Goal: Task Accomplishment & Management: Use online tool/utility

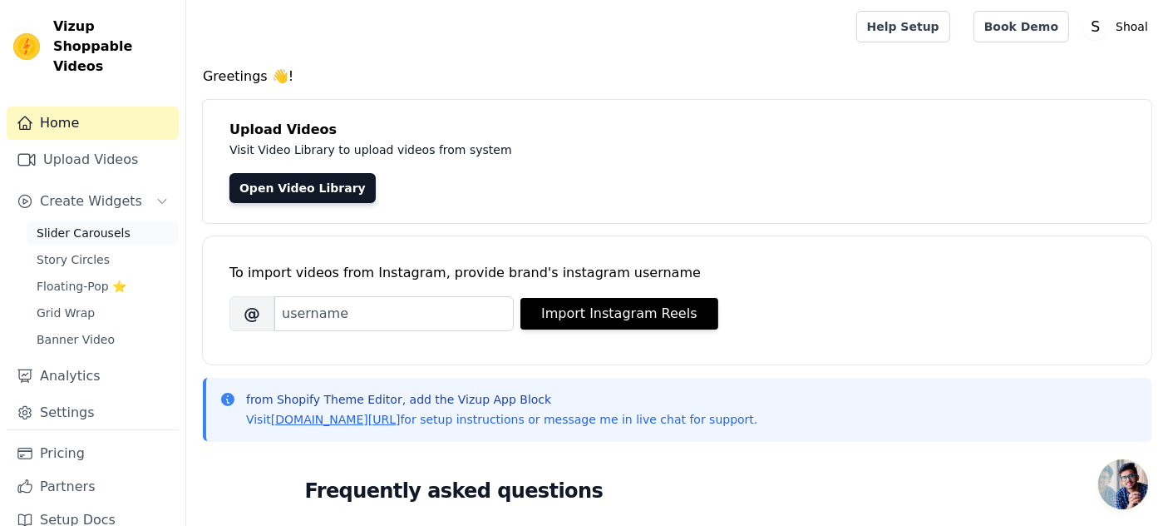
click at [75, 236] on span "Slider Carousels" at bounding box center [84, 233] width 94 height 17
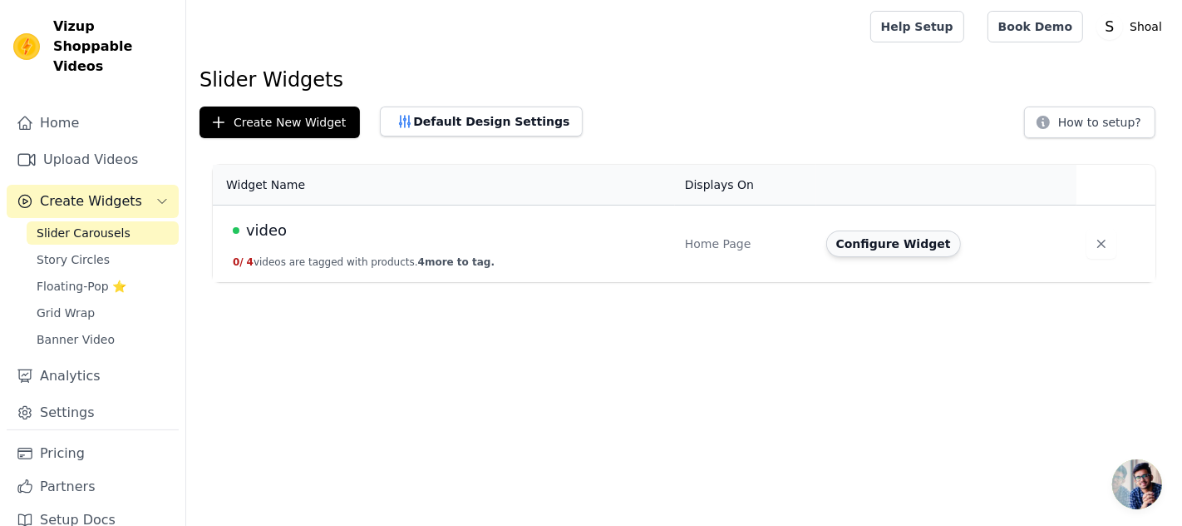
click at [900, 249] on button "Configure Widget" at bounding box center [894, 243] width 135 height 27
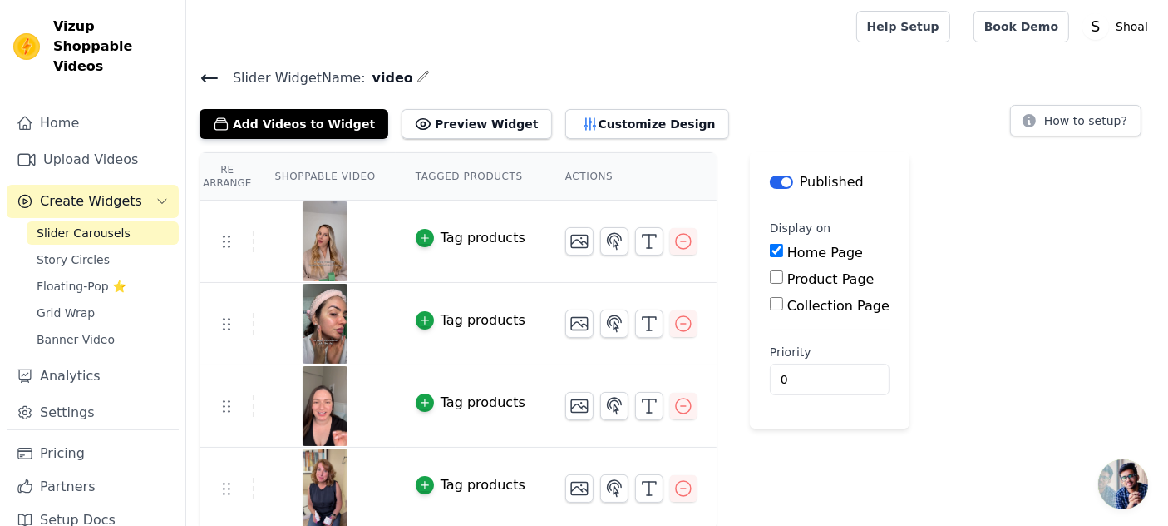
scroll to position [1, 0]
click at [456, 129] on button "Preview Widget" at bounding box center [477, 123] width 150 height 30
click at [565, 122] on button "Customize Design" at bounding box center [647, 123] width 164 height 30
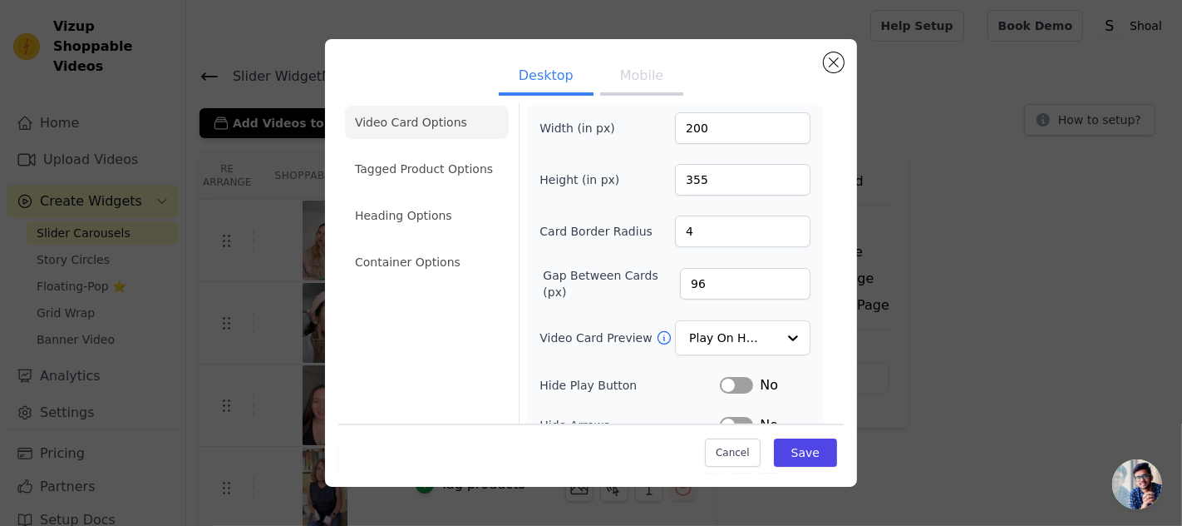
scroll to position [0, 0]
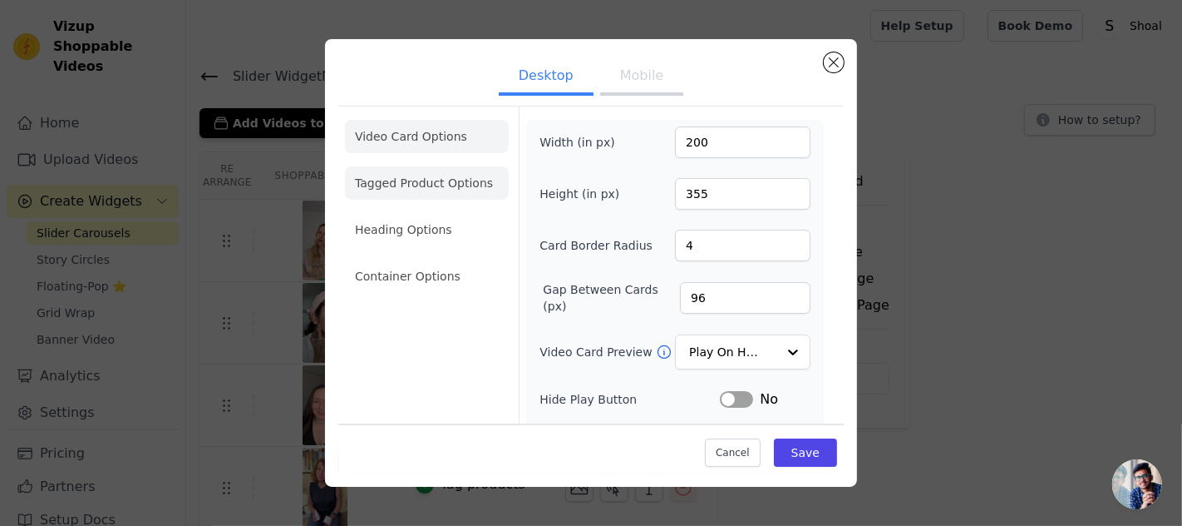
click at [453, 188] on li "Tagged Product Options" at bounding box center [427, 182] width 164 height 33
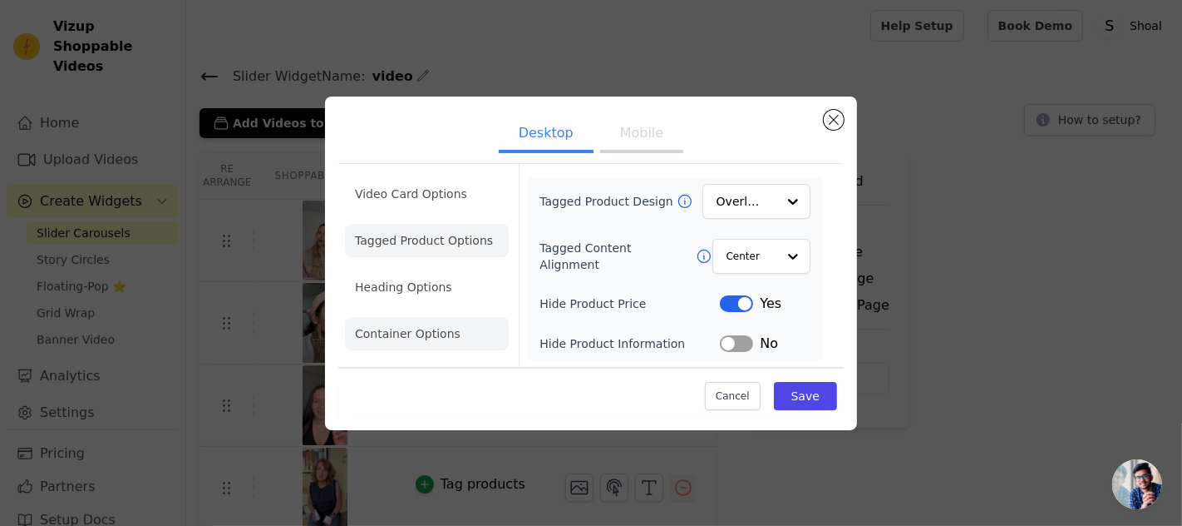
click at [438, 293] on li "Heading Options" at bounding box center [427, 286] width 164 height 33
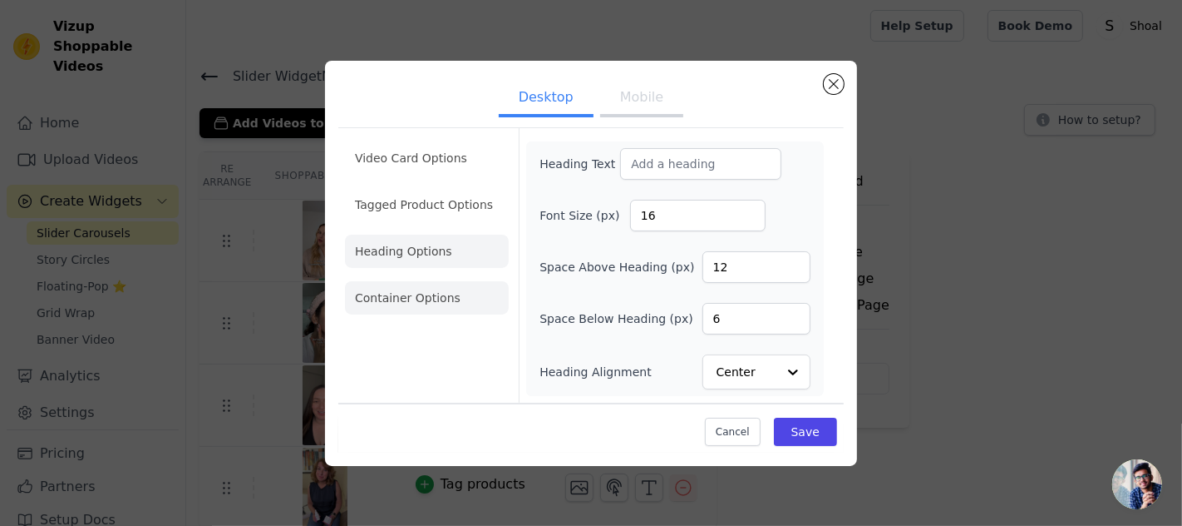
click at [432, 304] on li "Container Options" at bounding box center [427, 297] width 164 height 33
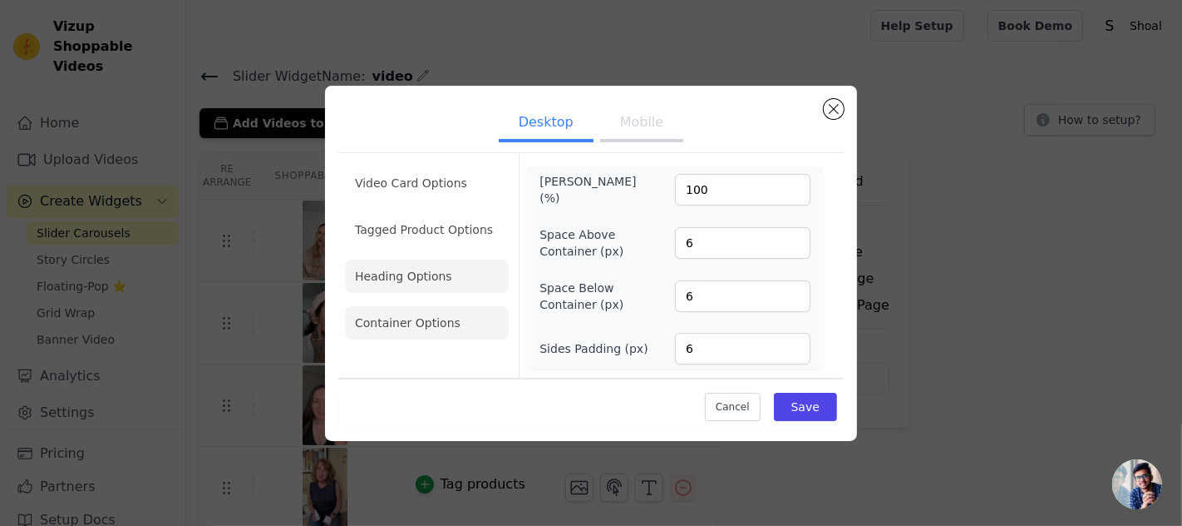
click at [445, 284] on li "Heading Options" at bounding box center [427, 275] width 164 height 33
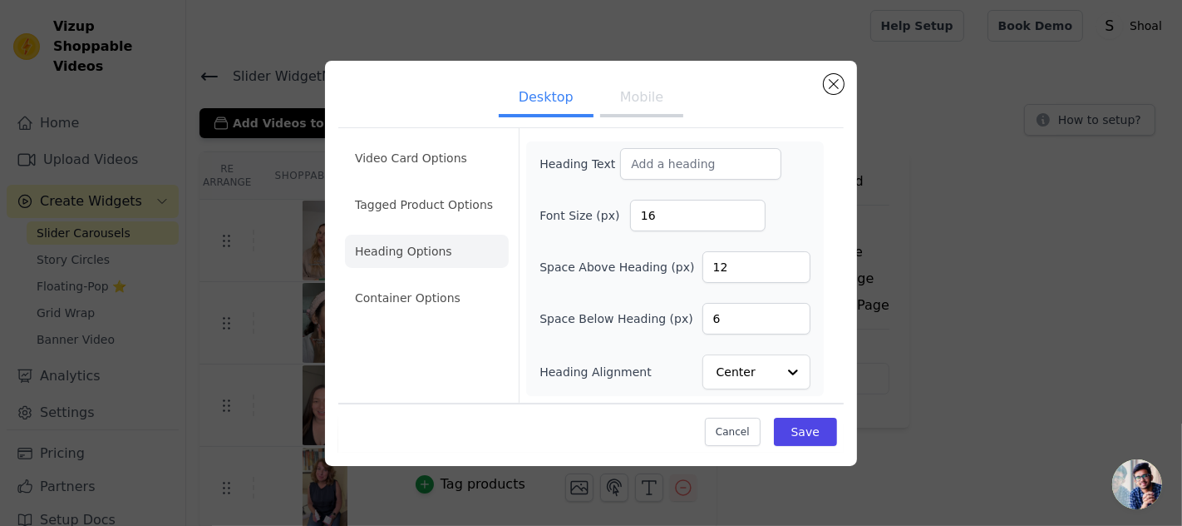
click at [654, 109] on button "Mobile" at bounding box center [641, 99] width 83 height 37
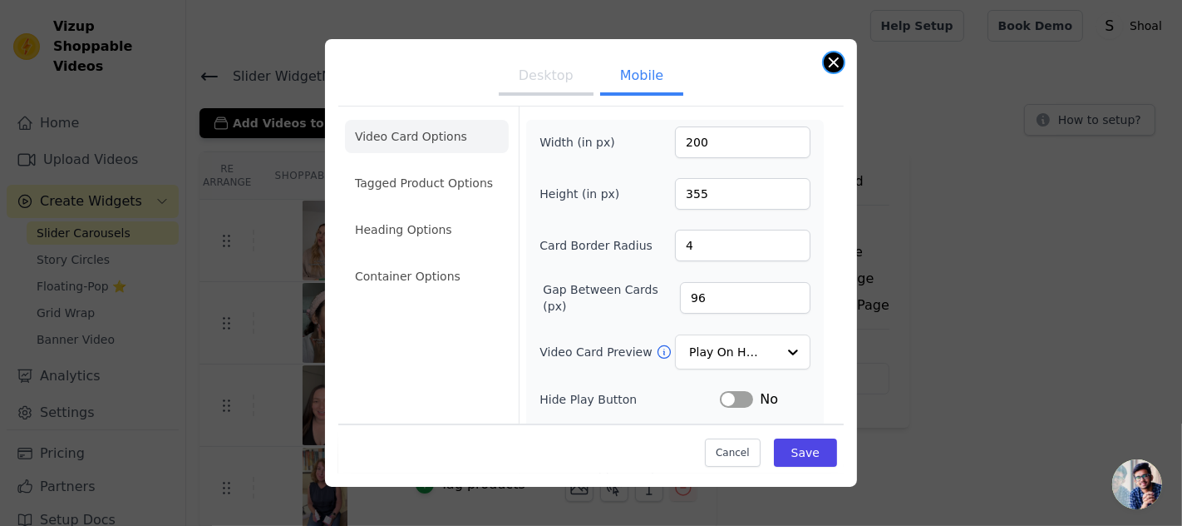
click at [829, 56] on button "Close modal" at bounding box center [834, 62] width 20 height 20
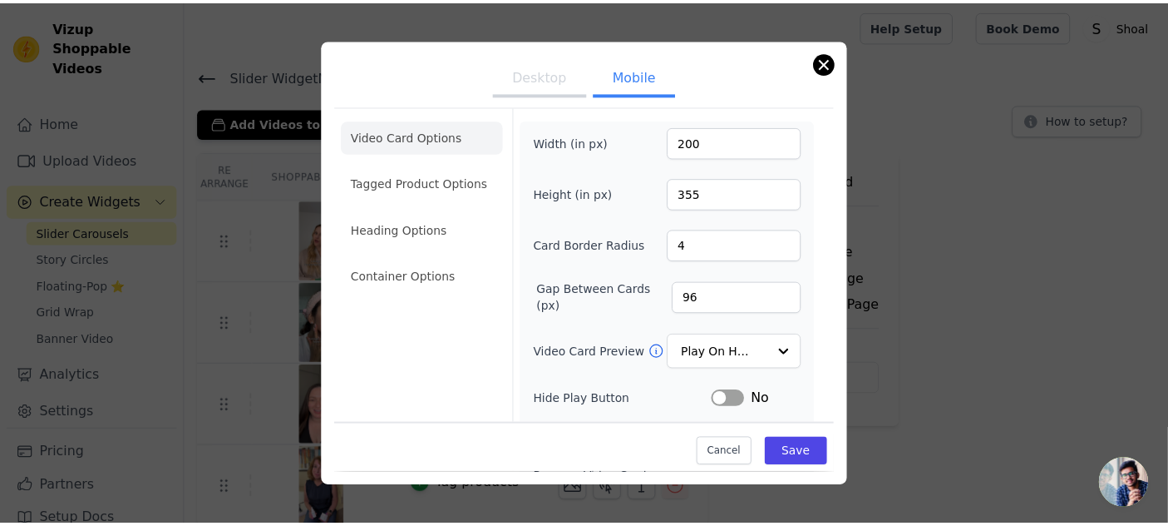
scroll to position [1, 0]
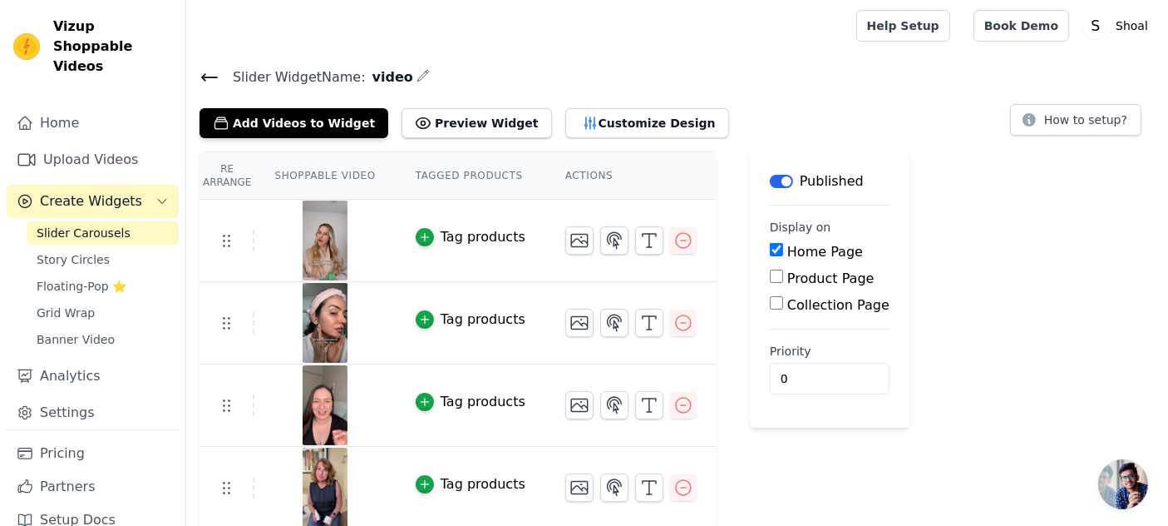
click at [317, 246] on img at bounding box center [325, 240] width 47 height 80
click at [104, 160] on link "Upload Videos" at bounding box center [93, 159] width 172 height 33
